Goal: Communication & Community: Answer question/provide support

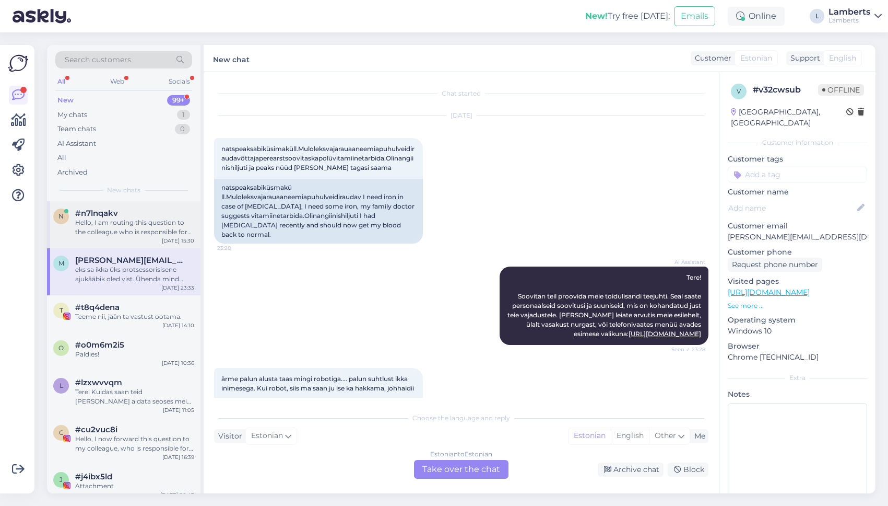
scroll to position [953, 0]
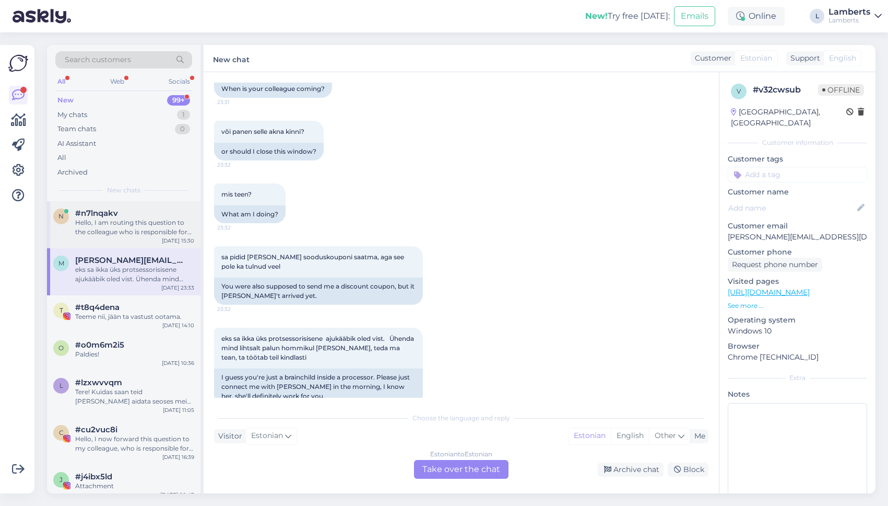
click at [155, 219] on div "Hello, I am routing this question to the colleague who is responsible for this …" at bounding box center [134, 227] width 119 height 19
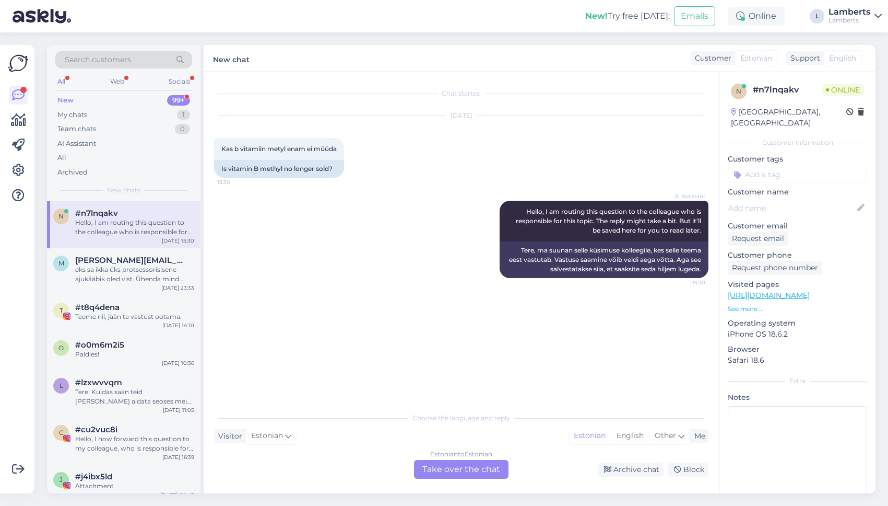
scroll to position [0, 0]
drag, startPoint x: 219, startPoint y: 148, endPoint x: 348, endPoint y: 146, distance: 128.5
click at [344, 146] on div "Kas b vitamiin metyl enam ei müüda 15:30 Is vitamin B methyl no longer sold?" at bounding box center [279, 158] width 130 height 40
click at [430, 146] on div "[DATE] Kas b vitamiin metyl enam ei müüda 15:30 Is vitamin B methyl no longer s…" at bounding box center [461, 146] width 495 height 85
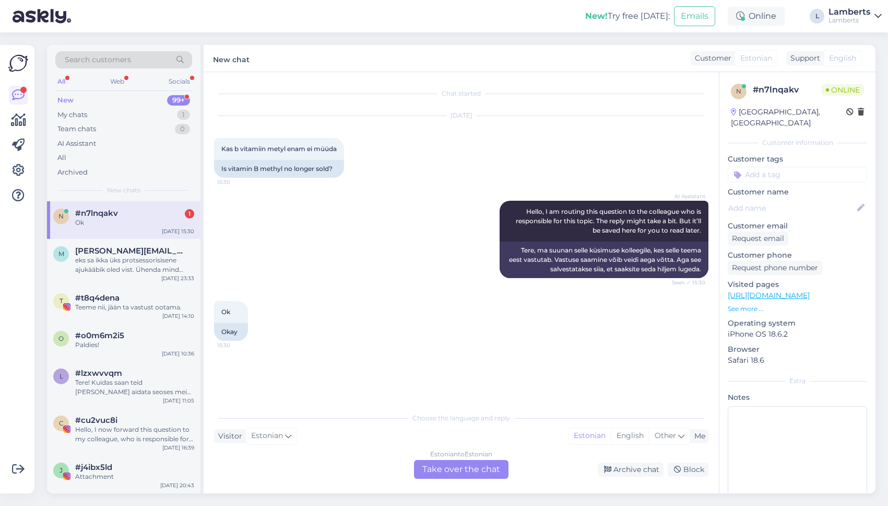
click at [448, 465] on div "Estonian to Estonian Take over the chat" at bounding box center [461, 469] width 95 height 19
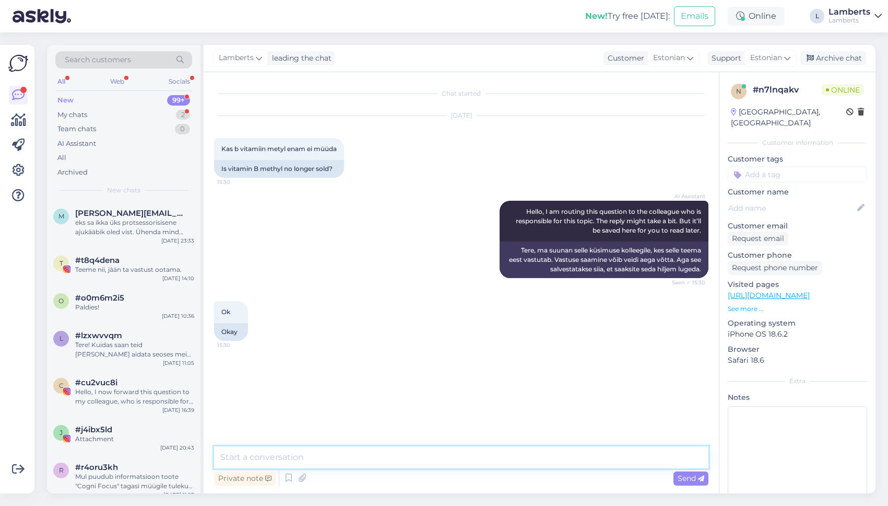
click at [450, 456] on textarea at bounding box center [461, 457] width 495 height 22
paste textarea "[URL][DOMAIN_NAME]"
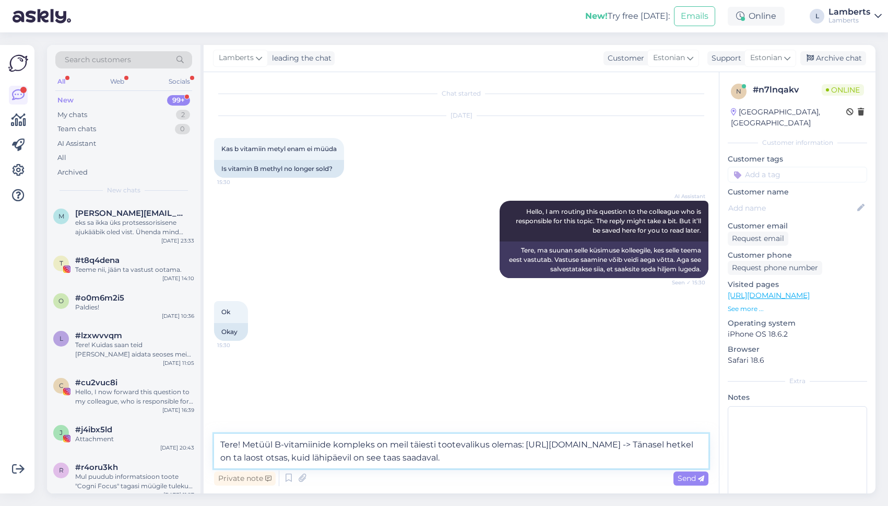
click at [410, 455] on textarea "Tere! Metüül B-vitamiinide kompleks on meil täiesti tootevalikus olemas: [URL][…" at bounding box center [461, 450] width 495 height 34
click at [574, 457] on textarea "Tere! Metüül B-vitamiinide kompleks on meil täiesti tootevalikus olemas: [URL][…" at bounding box center [461, 450] width 495 height 34
click at [555, 459] on textarea "Tere! Metüül B-vitamiinide kompleks on meil täiesti tootevalikus olemas: [URL][…" at bounding box center [461, 450] width 495 height 34
type textarea "Tere! Metüül B-vitamiinide kompleks on meil täiesti tootevalikus olemas: [URL][…"
click at [691, 475] on span "Send" at bounding box center [691, 477] width 27 height 9
